Goal: Complete application form

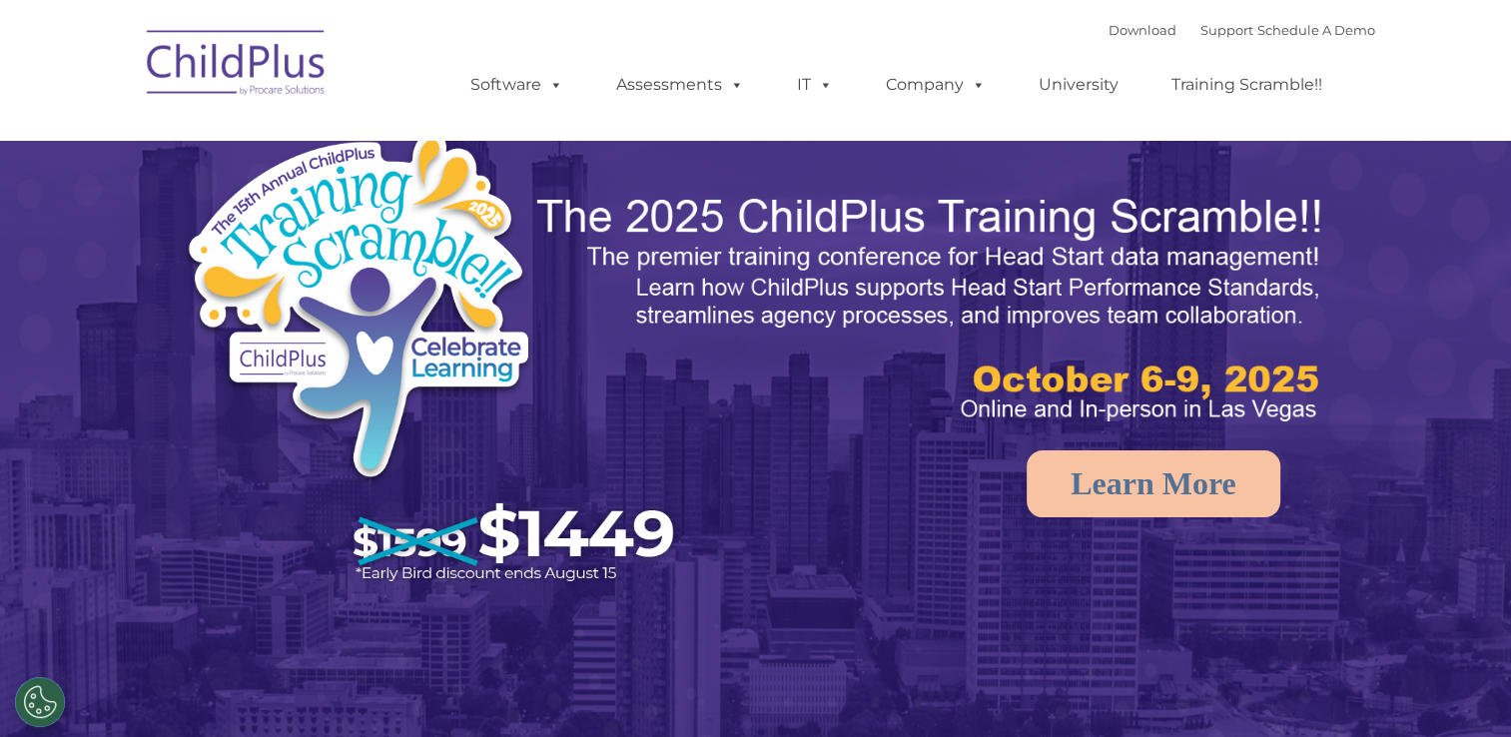
select select "MEDIUM"
